Goal: Find contact information

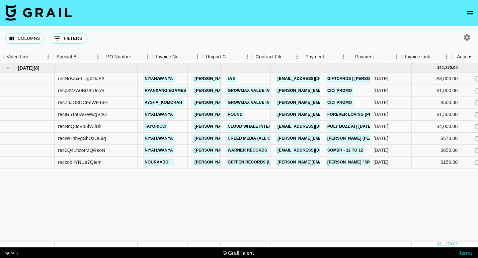
scroll to position [0, 591]
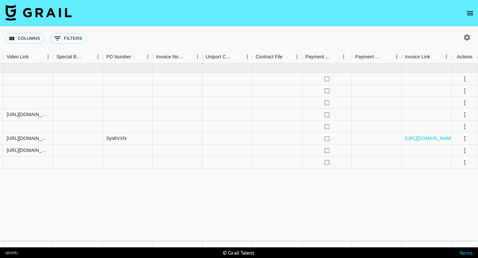
click at [468, 36] on icon "button" at bounding box center [467, 37] width 6 height 6
select select "[DATE]"
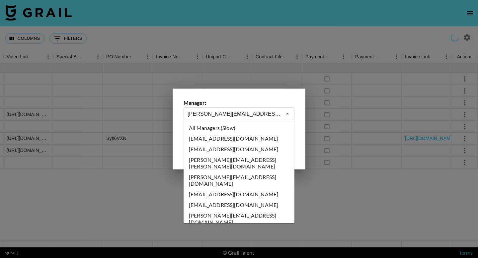
click at [226, 113] on input "[PERSON_NAME][EMAIL_ADDRESS][DOMAIN_NAME]" at bounding box center [235, 114] width 94 height 8
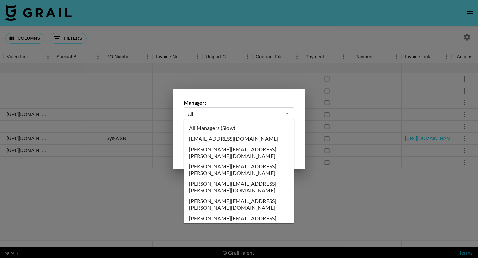
scroll to position [0, 0]
click at [224, 132] on li "All Managers (Slow)" at bounding box center [239, 128] width 111 height 11
type input "All Managers (Slow)"
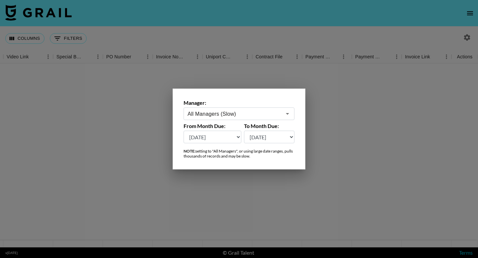
click at [239, 27] on div at bounding box center [239, 129] width 478 height 258
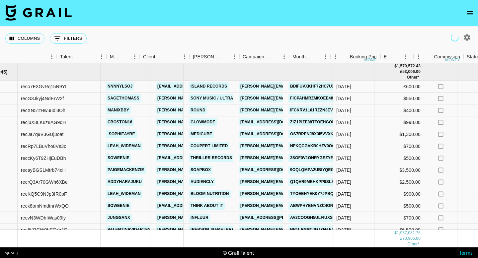
scroll to position [0, 81]
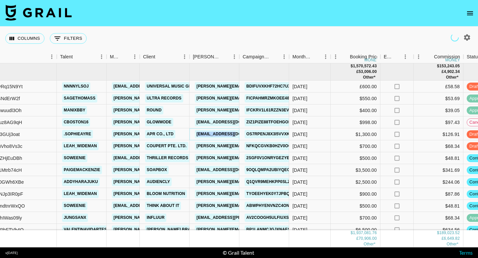
copy link "[EMAIL_ADDRESS][DOMAIN_NAME]"
copy link "[PERSON_NAME][EMAIL_ADDRESS][DOMAIN_NAME]"
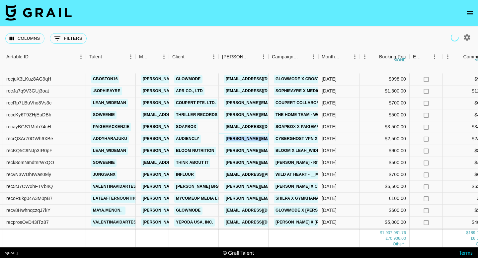
scroll to position [92, 52]
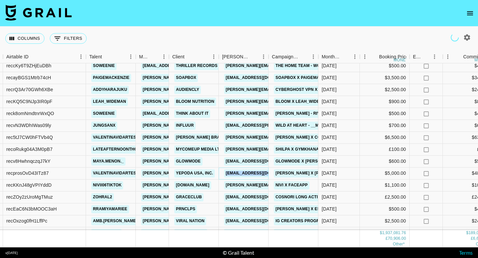
copy link "[EMAIL_ADDRESS][DOMAIN_NAME]"
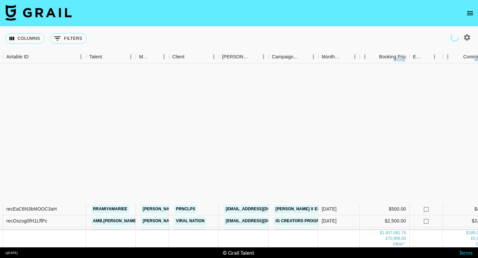
scroll to position [267, 52]
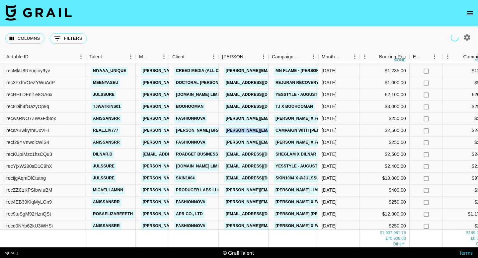
copy link "[PERSON_NAME][EMAIL_ADDRESS][DOMAIN_NAME]"
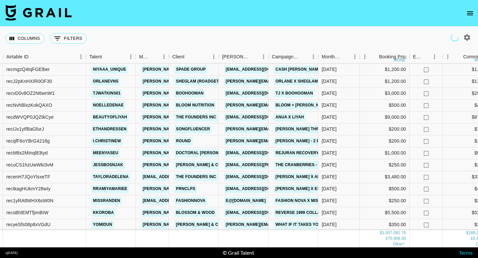
scroll to position [506, 52]
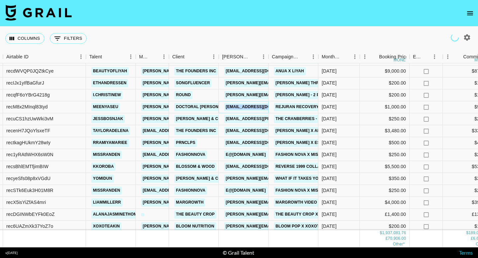
copy link "[EMAIL_ADDRESS][DOMAIN_NAME]"
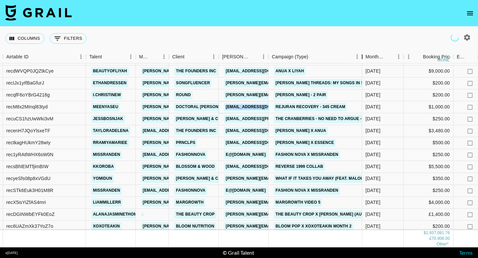
drag, startPoint x: 320, startPoint y: 59, endPoint x: 364, endPoint y: 57, distance: 43.9
click at [364, 57] on div "Campaign (Type)" at bounding box center [362, 56] width 8 height 13
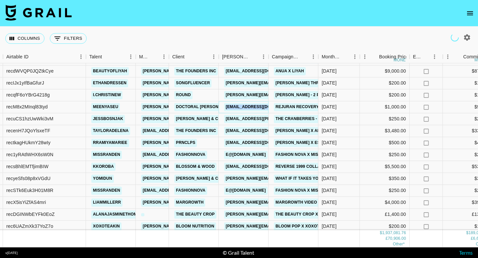
scroll to position [531, 52]
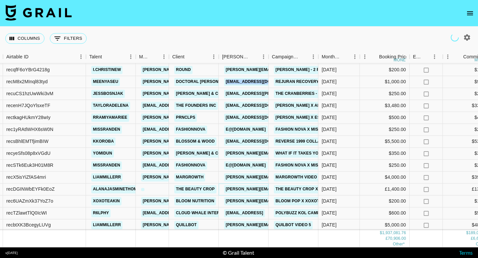
copy link "[EMAIL_ADDRESS][DOMAIN_NAME]"
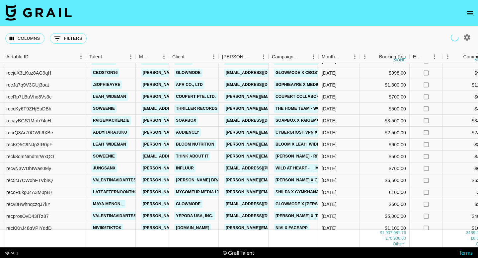
scroll to position [0, 52]
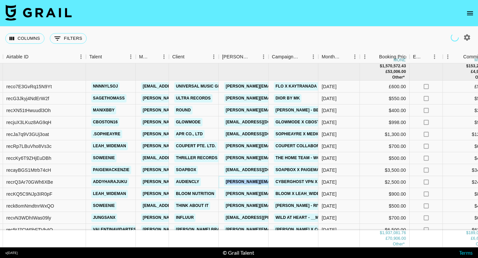
copy link "[PERSON_NAME][EMAIL_ADDRESS][DOMAIN_NAME]"
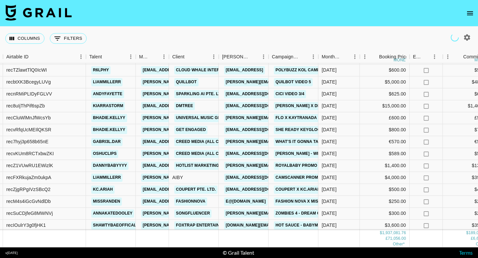
scroll to position [675, 52]
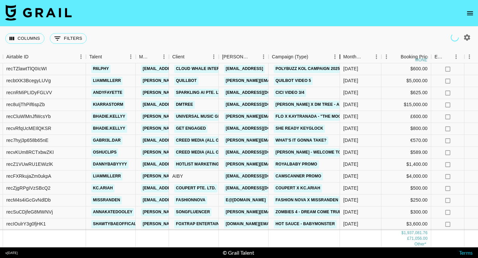
drag, startPoint x: 317, startPoint y: 57, endPoint x: 339, endPoint y: 56, distance: 21.6
click at [339, 56] on div "Campaign (Type)" at bounding box center [340, 56] width 8 height 13
copy link "[EMAIL_ADDRESS][DOMAIN_NAME]"
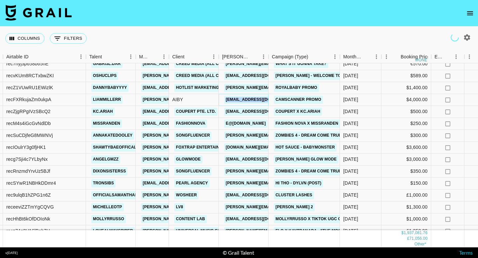
scroll to position [774, 52]
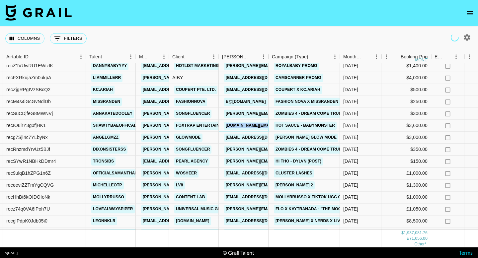
copy link "[DOMAIN_NAME][EMAIL_ADDRESS][DOMAIN_NAME]"
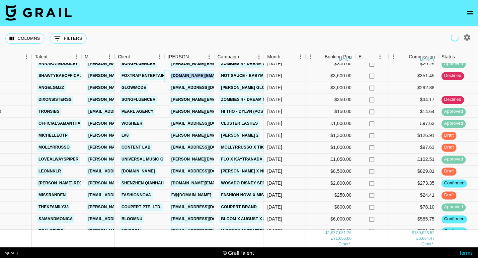
scroll to position [826, 106]
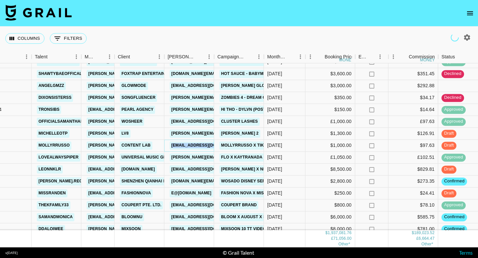
copy link "[EMAIL_ADDRESS][DOMAIN_NAME]"
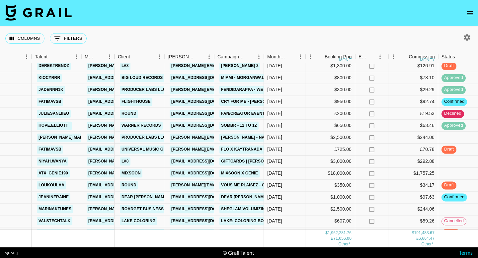
scroll to position [1424, 106]
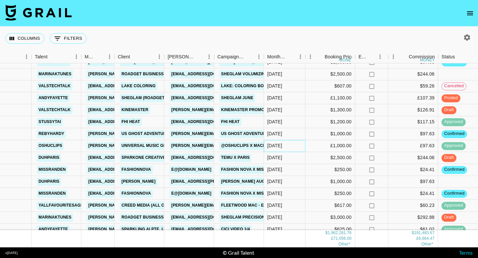
click at [304, 148] on div "[DATE]" at bounding box center [285, 146] width 42 height 12
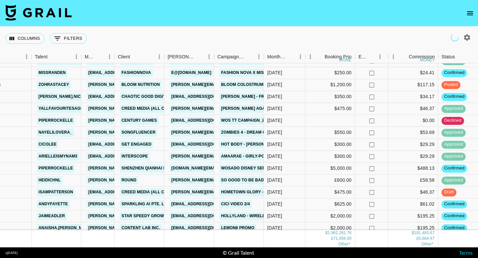
scroll to position [1727, 106]
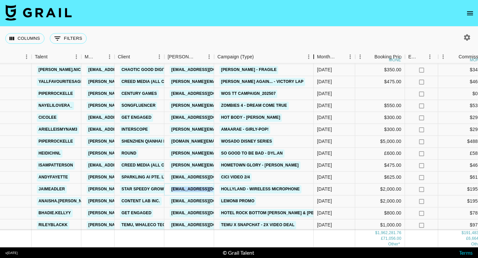
drag, startPoint x: 265, startPoint y: 55, endPoint x: 315, endPoint y: 53, distance: 49.9
click at [315, 53] on div "Campaign (Type)" at bounding box center [314, 56] width 8 height 13
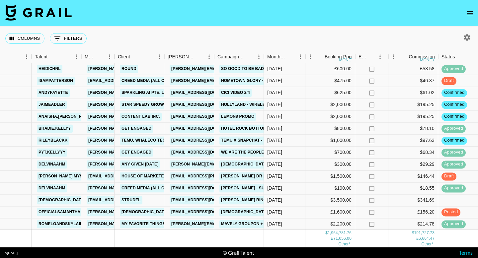
scroll to position [1842, 106]
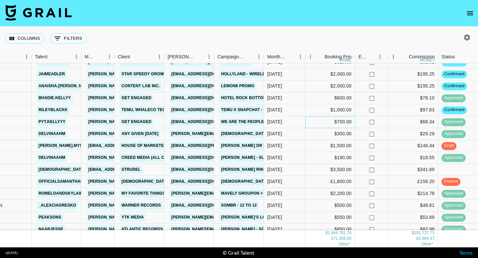
click at [306, 119] on div "$700.00" at bounding box center [331, 122] width 50 height 12
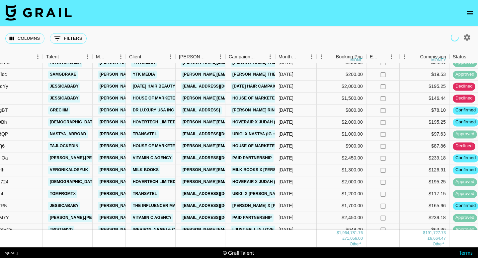
scroll to position [2132, 95]
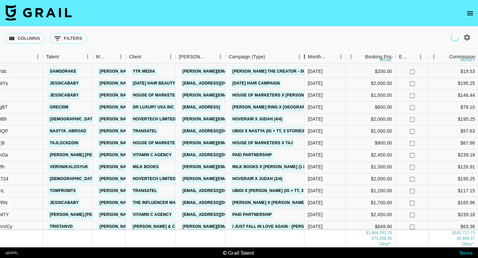
drag, startPoint x: 274, startPoint y: 57, endPoint x: 304, endPoint y: 56, distance: 29.3
click at [304, 56] on div "Campaign (Type)" at bounding box center [305, 56] width 8 height 13
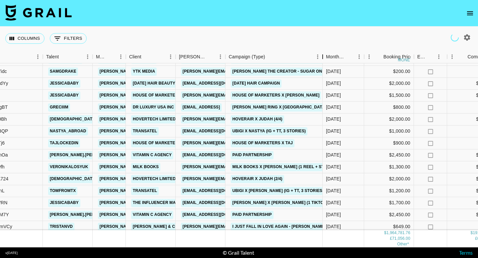
drag, startPoint x: 306, startPoint y: 53, endPoint x: 324, endPoint y: 54, distance: 18.3
click at [324, 54] on div "Campaign (Type)" at bounding box center [323, 56] width 8 height 13
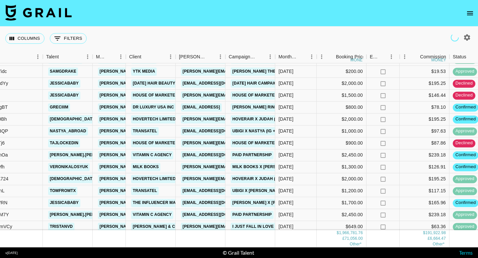
scroll to position [2156, 95]
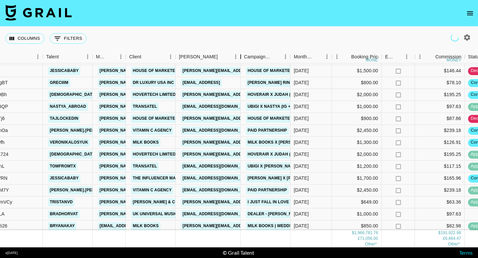
drag, startPoint x: 224, startPoint y: 58, endPoint x: 240, endPoint y: 58, distance: 15.3
click at [240, 58] on div "Booker" at bounding box center [241, 56] width 8 height 13
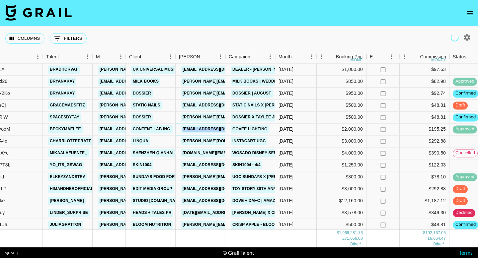
scroll to position [2317, 95]
